Goal: Information Seeking & Learning: Learn about a topic

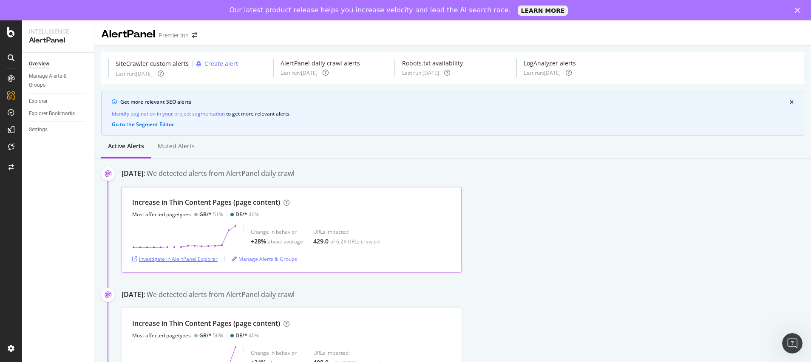
click at [206, 262] on div "Investigate in AlertPanel Explorer" at bounding box center [174, 258] width 85 height 7
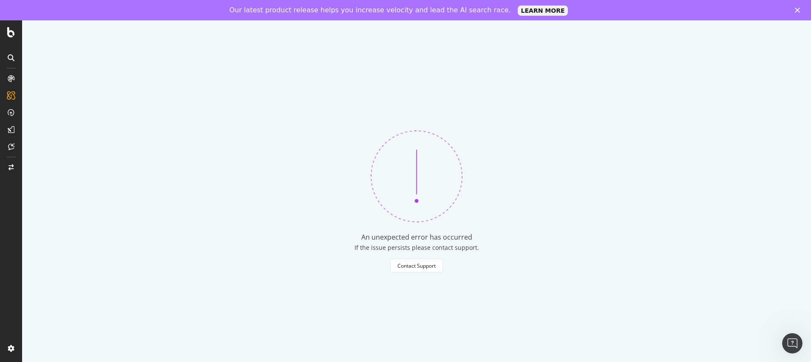
click at [643, 97] on div "An unexpected error has occurred If the issue persists please contact support. …" at bounding box center [416, 201] width 789 height 362
